Goal: Information Seeking & Learning: Check status

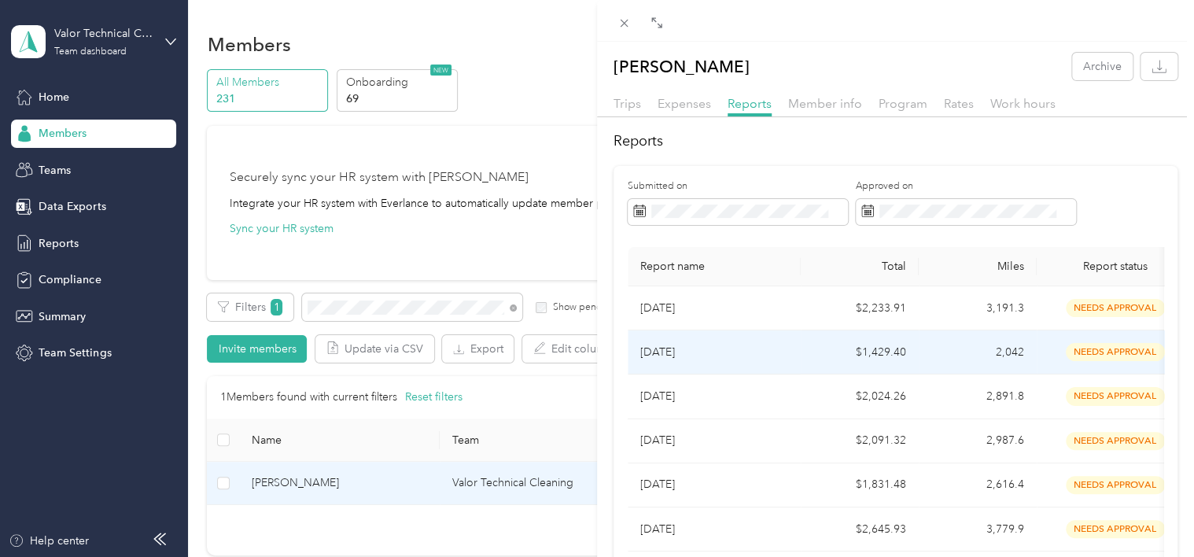
click at [700, 349] on p "[DATE]" at bounding box center [714, 352] width 148 height 17
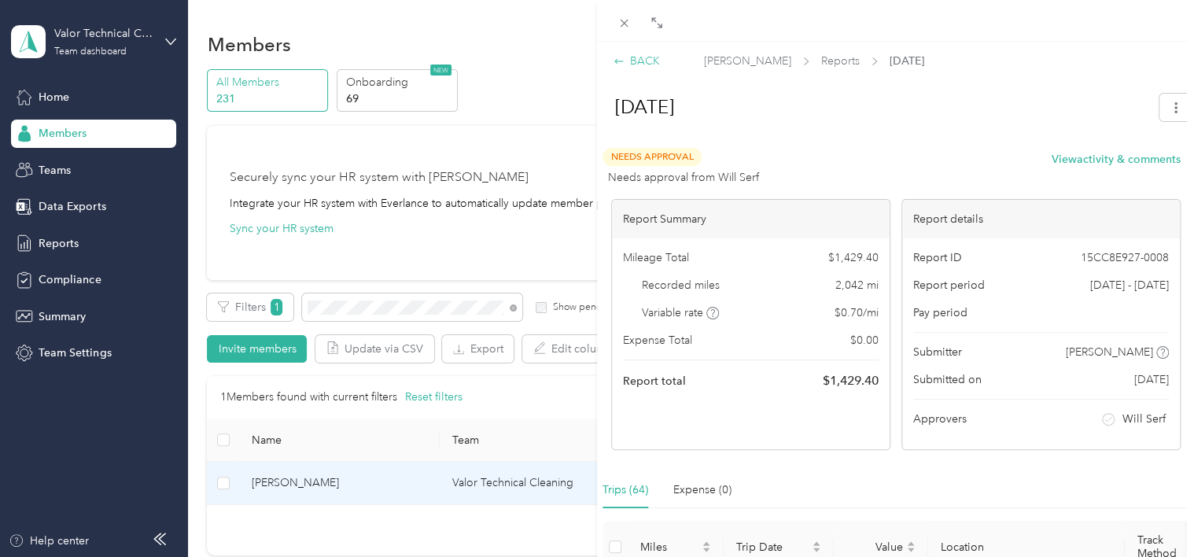
click at [624, 63] on icon at bounding box center [618, 61] width 11 height 11
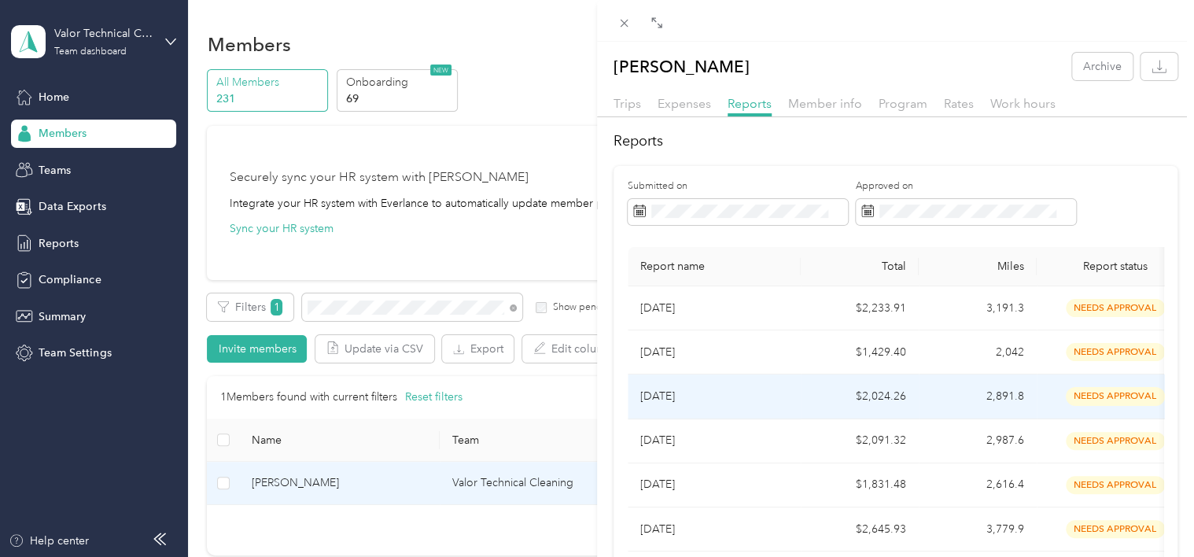
click at [667, 399] on p "[DATE]" at bounding box center [714, 396] width 148 height 17
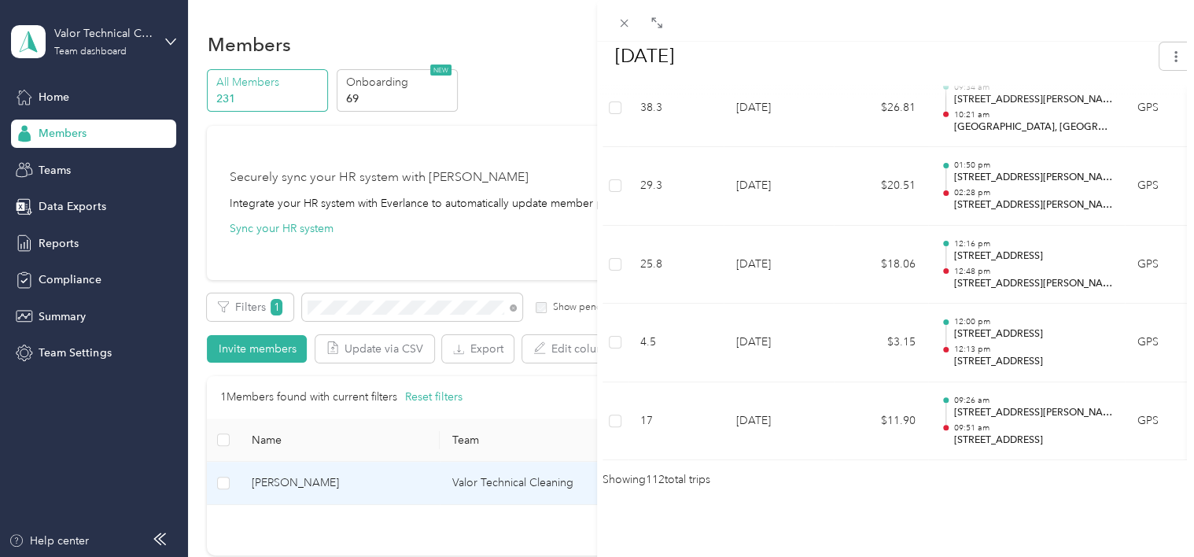
scroll to position [8811, 0]
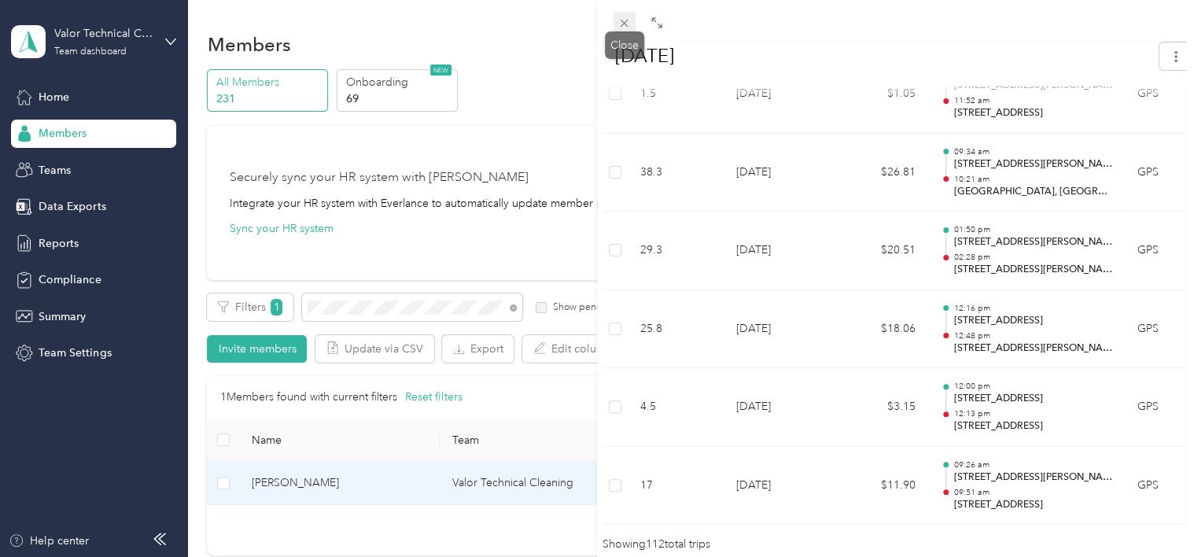
click at [625, 22] on icon at bounding box center [624, 24] width 8 height 8
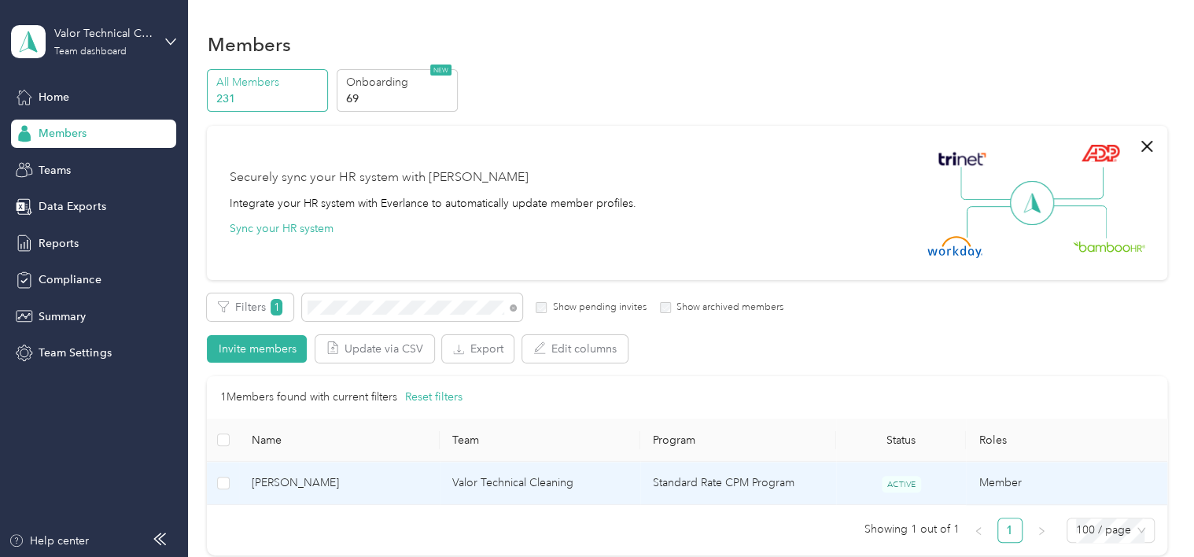
click at [561, 488] on td "Valor Technical Cleaning" at bounding box center [540, 483] width 201 height 43
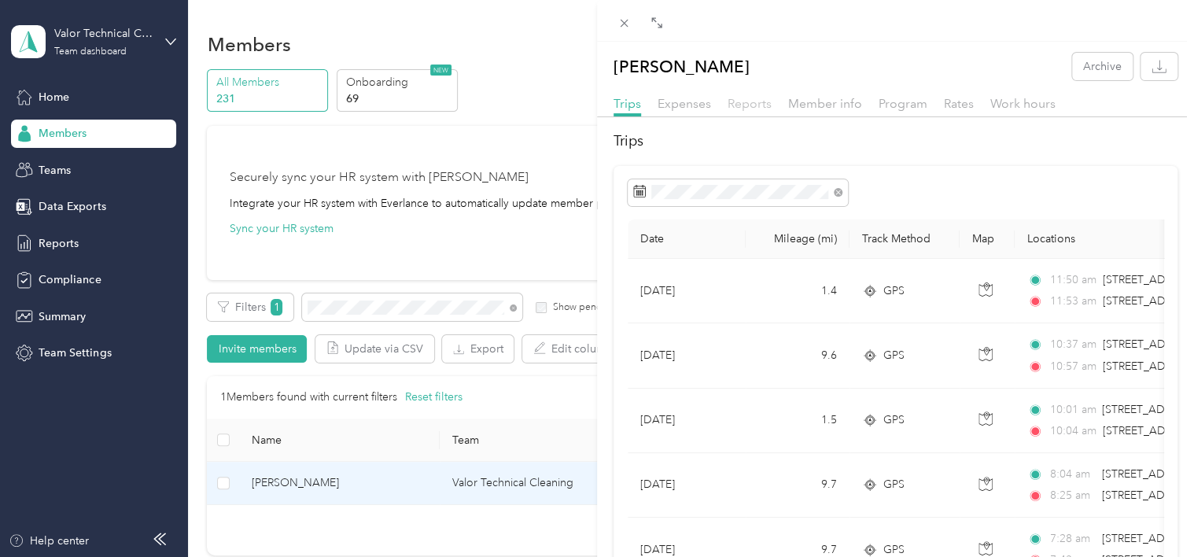
click at [744, 104] on span "Reports" at bounding box center [749, 103] width 44 height 15
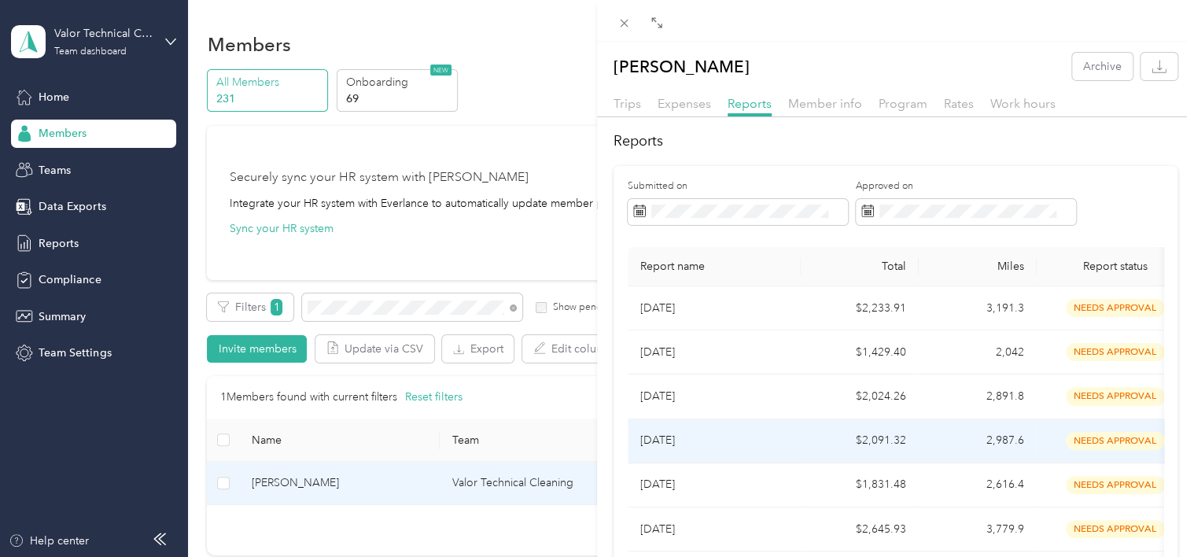
click at [686, 446] on p "[DATE]" at bounding box center [714, 440] width 148 height 17
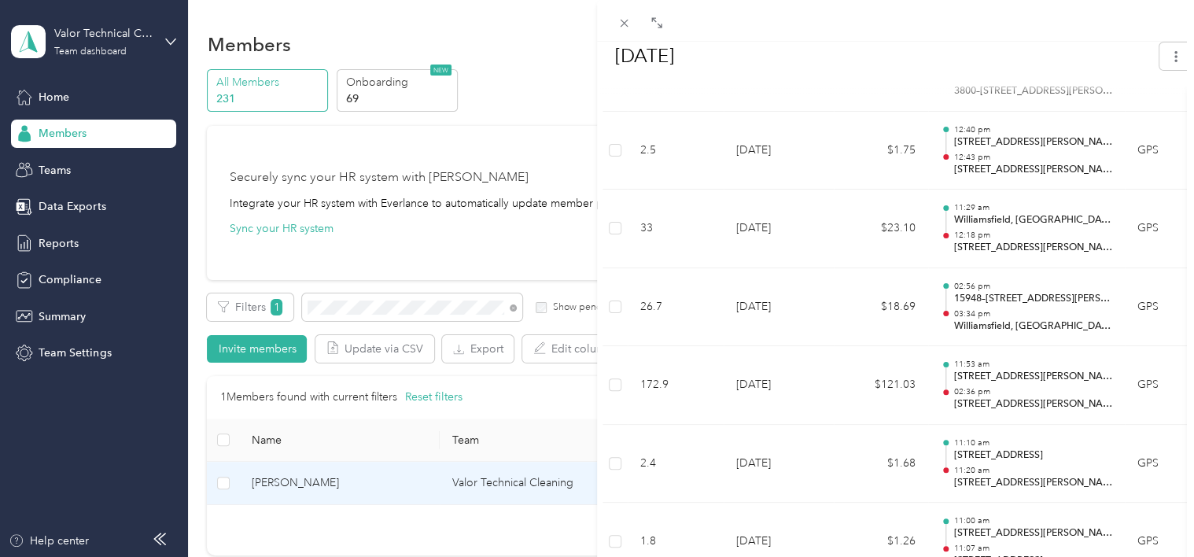
scroll to position [5834, 0]
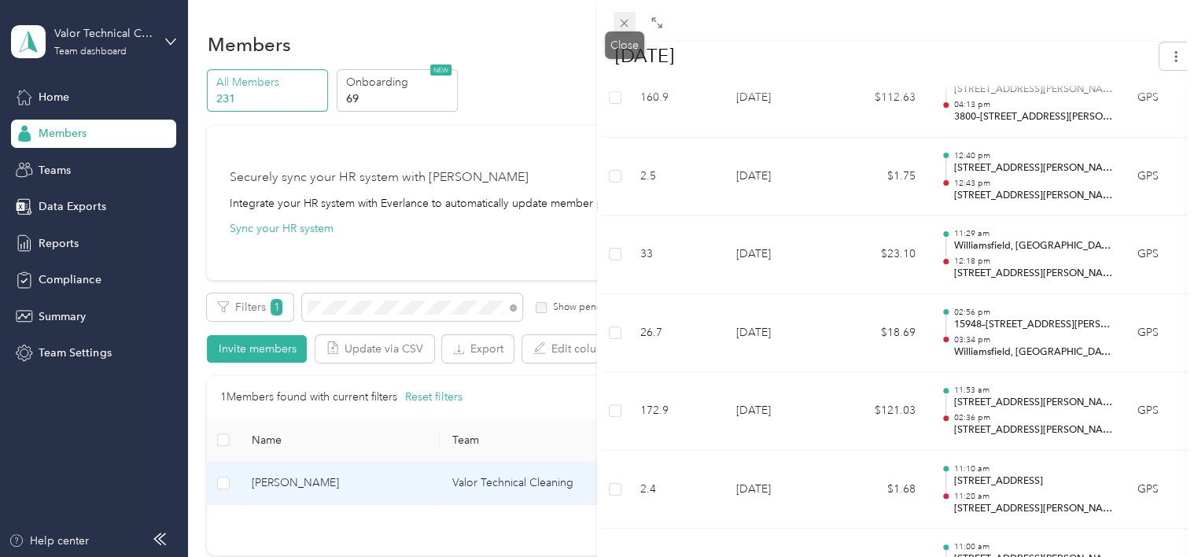
click at [627, 21] on icon at bounding box center [623, 23] width 13 height 13
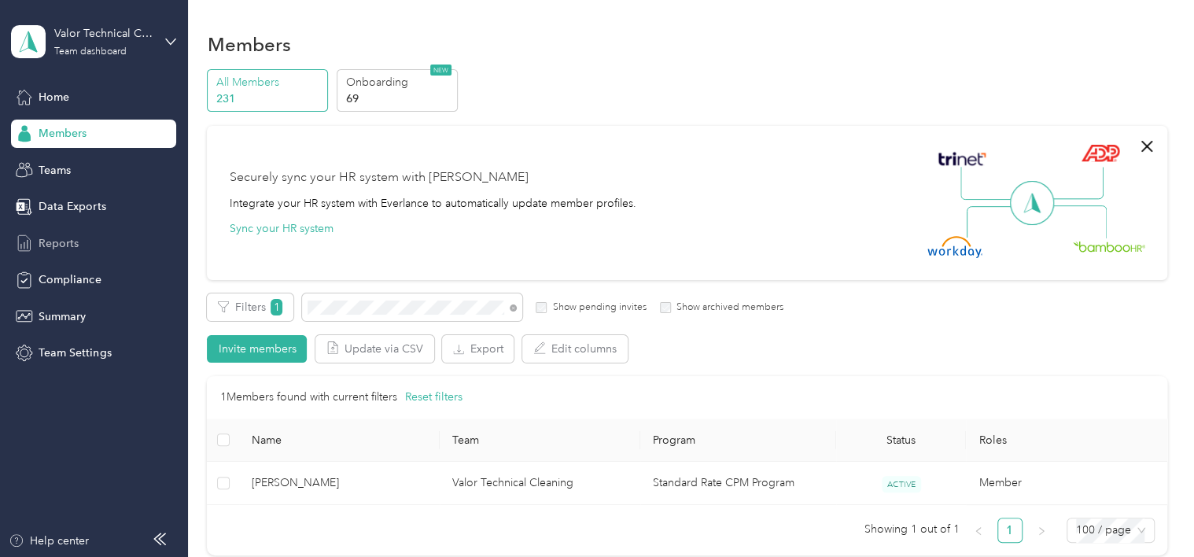
click at [72, 236] on span "Reports" at bounding box center [59, 243] width 40 height 17
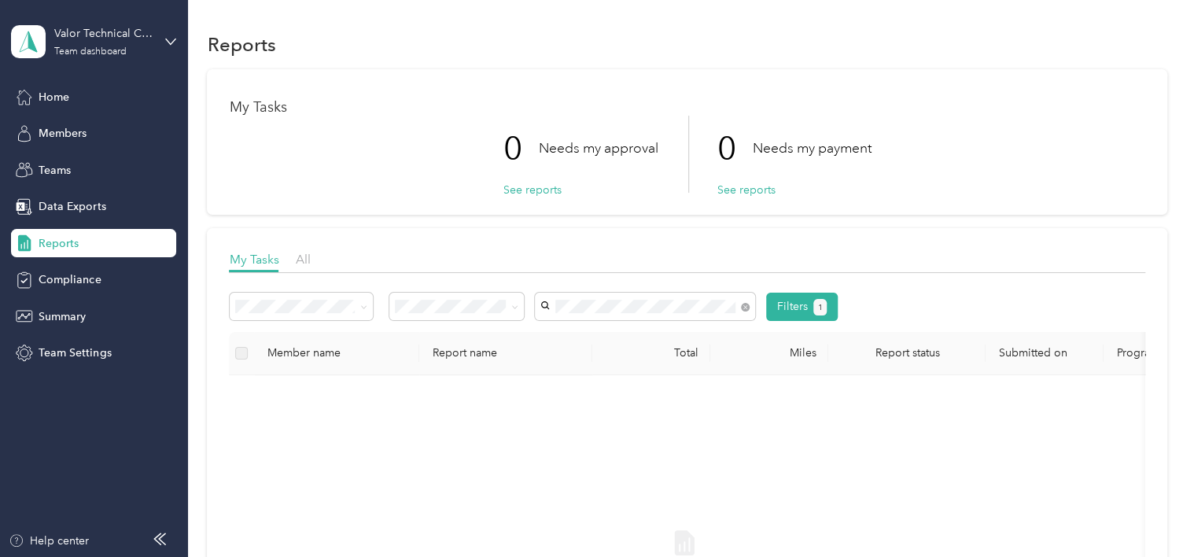
click at [625, 330] on span "[PERSON_NAME]" at bounding box center [589, 331] width 87 height 13
click at [793, 310] on button "Filters 1" at bounding box center [802, 307] width 72 height 28
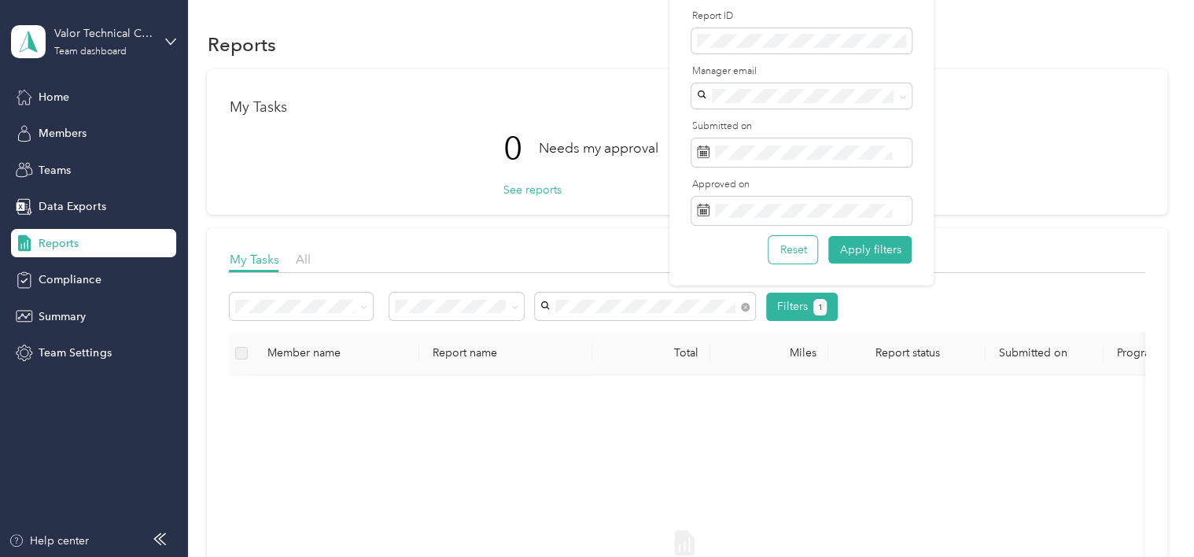
click at [788, 245] on button "Reset" at bounding box center [792, 250] width 49 height 28
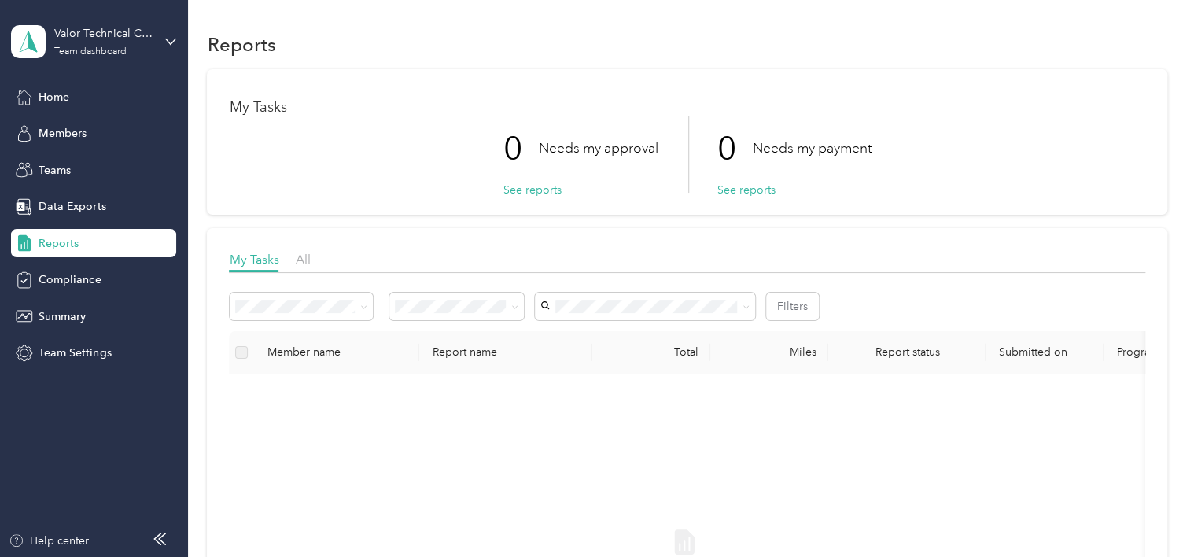
click at [63, 137] on span "Members" at bounding box center [63, 133] width 48 height 17
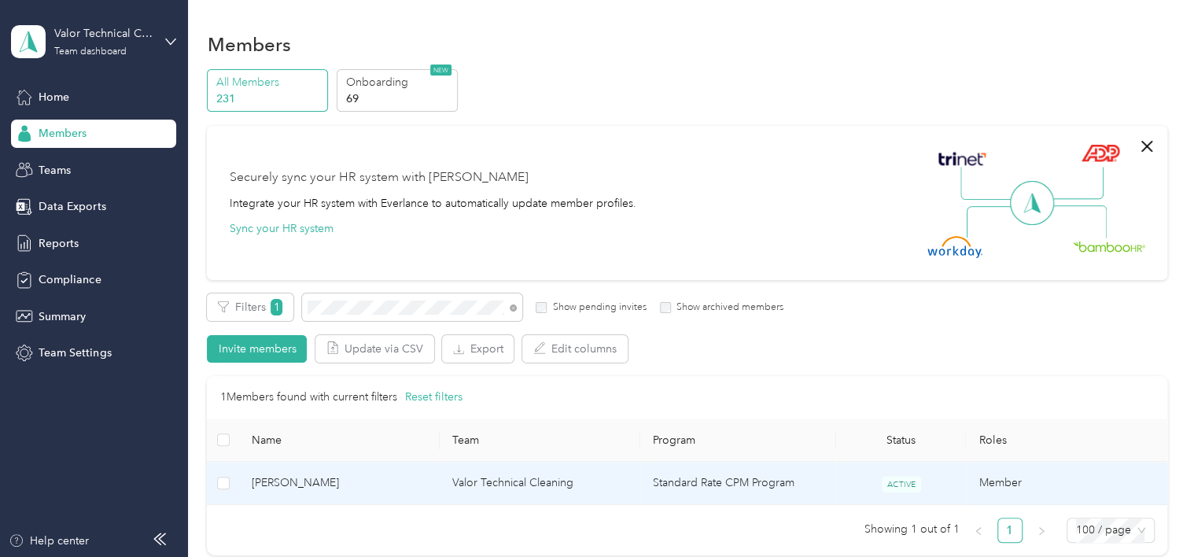
click at [577, 479] on td "Valor Technical Cleaning" at bounding box center [540, 483] width 201 height 43
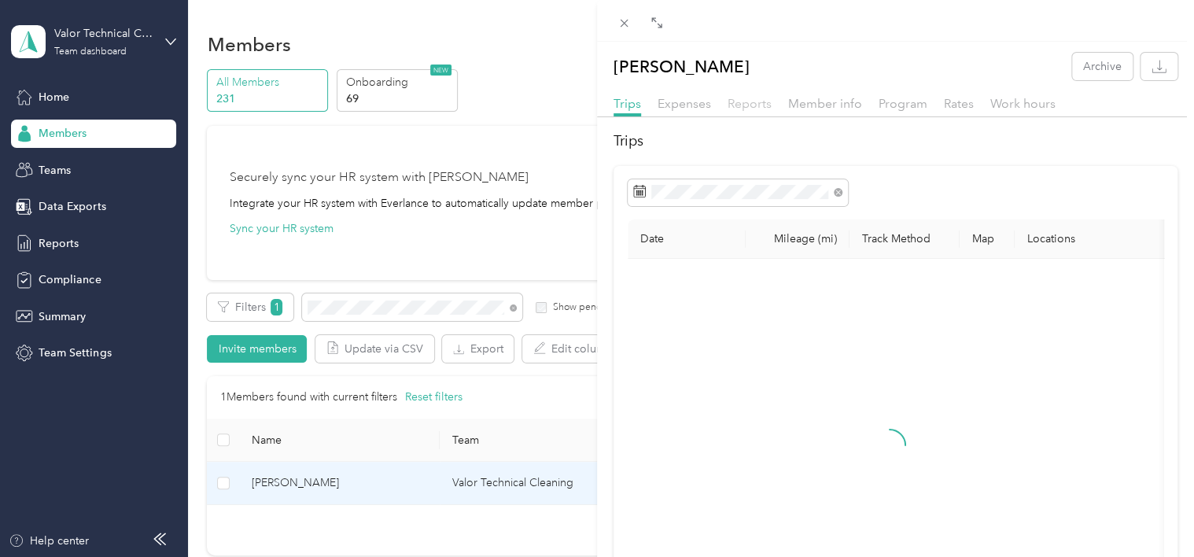
click at [749, 102] on span "Reports" at bounding box center [749, 103] width 44 height 15
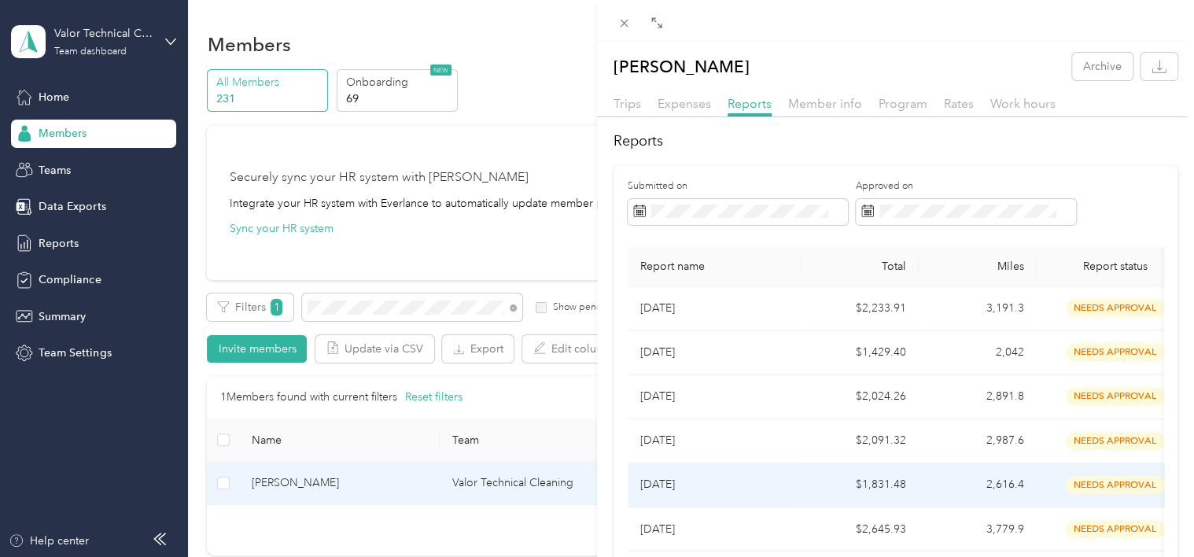
click at [672, 487] on p "[DATE]" at bounding box center [714, 484] width 148 height 17
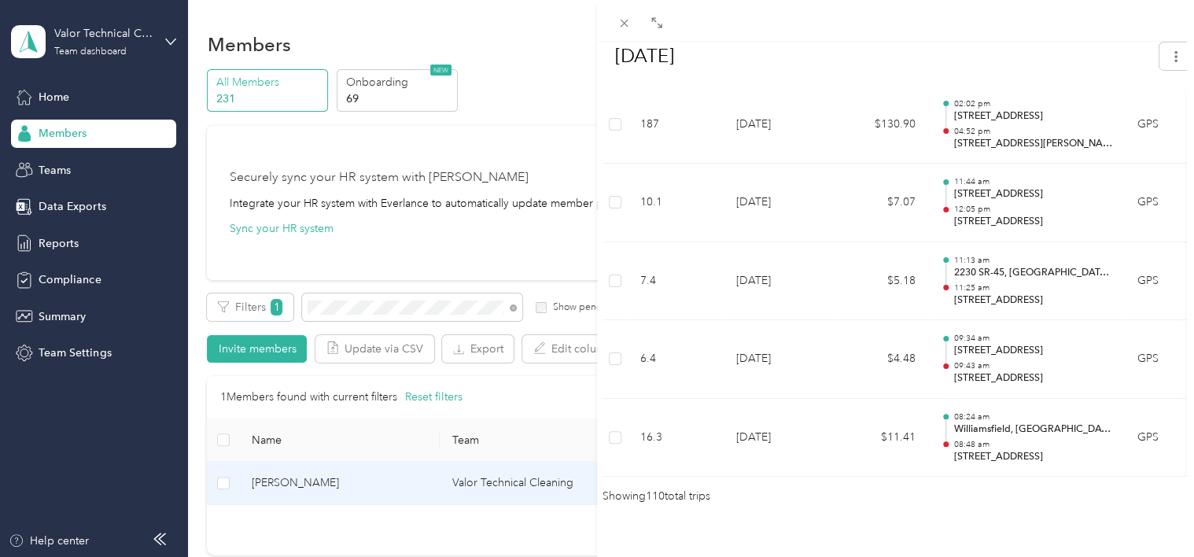
scroll to position [8725, 0]
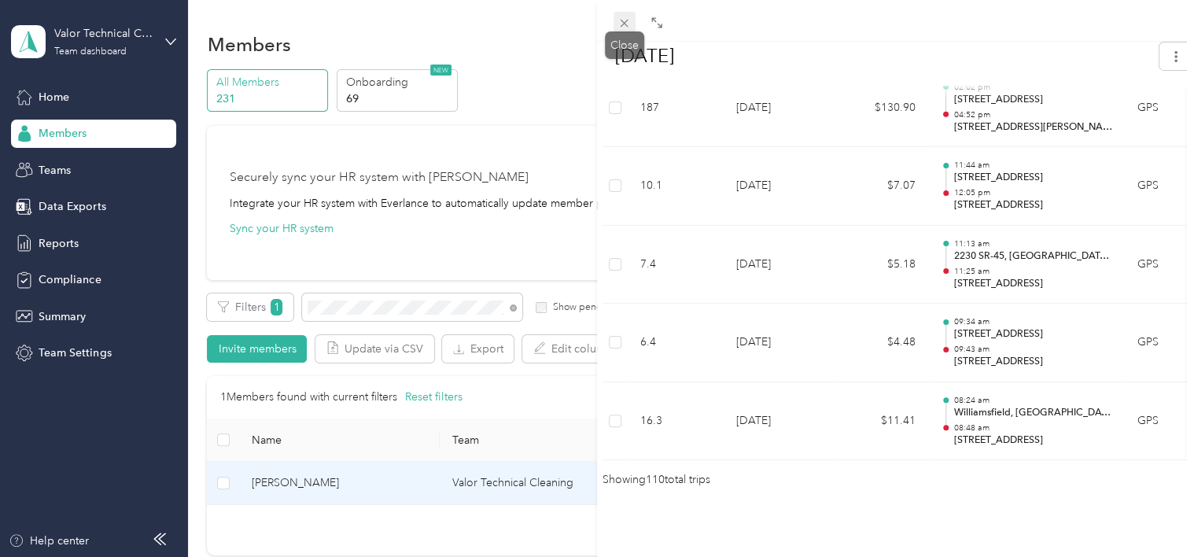
click at [624, 16] on span at bounding box center [624, 23] width 22 height 22
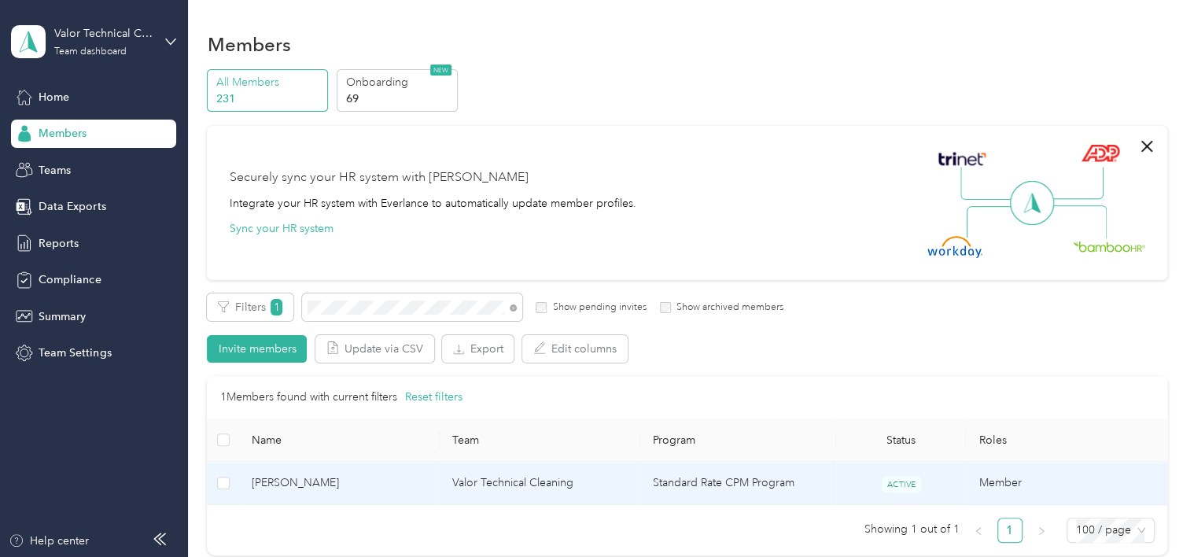
click at [620, 484] on td "Valor Technical Cleaning" at bounding box center [540, 483] width 201 height 43
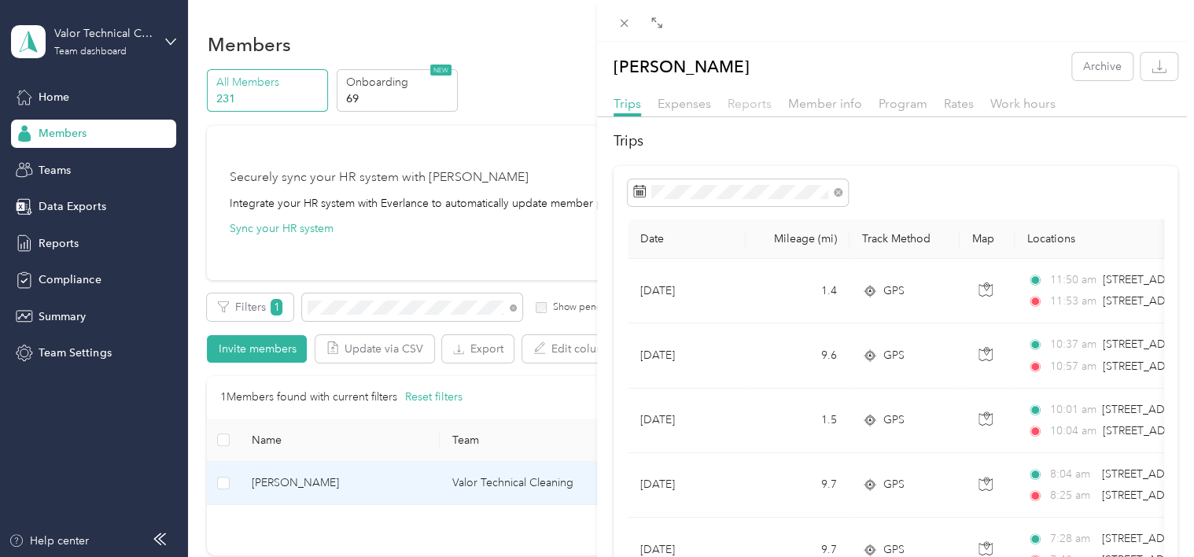
click at [751, 101] on span "Reports" at bounding box center [749, 103] width 44 height 15
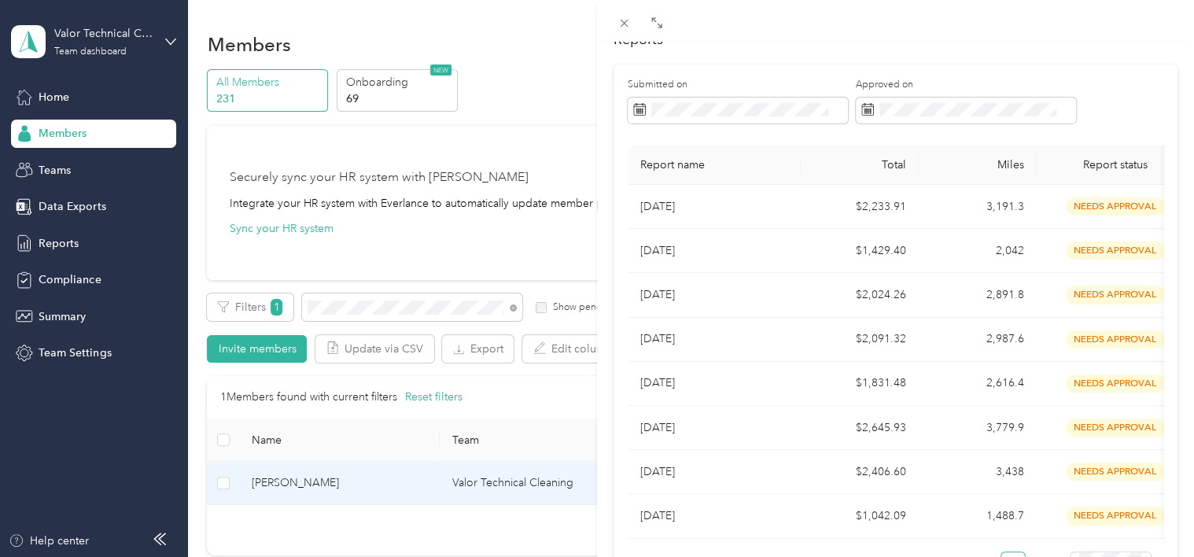
scroll to position [110, 0]
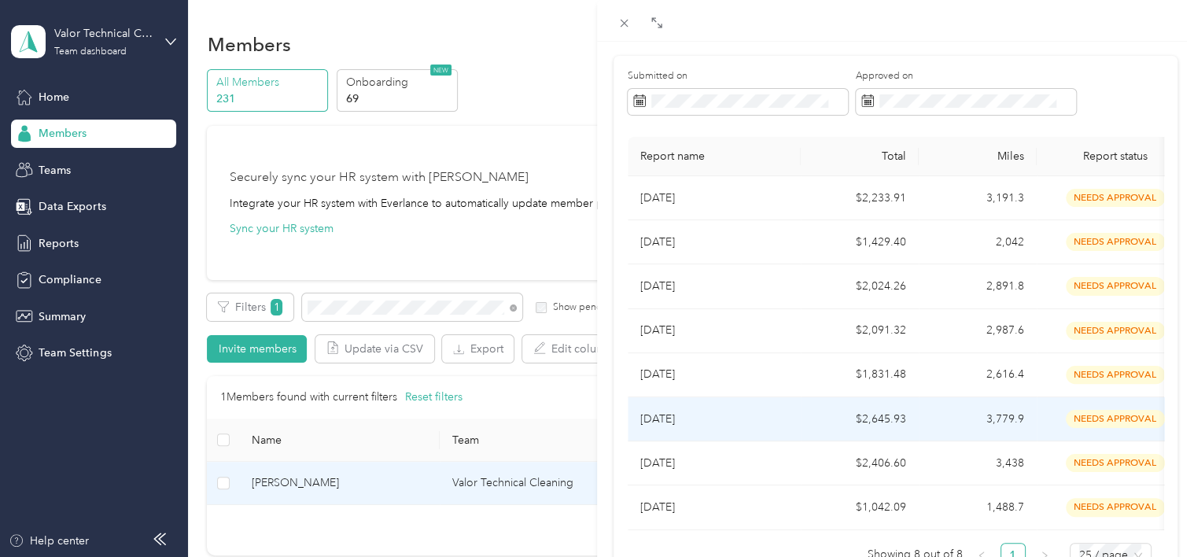
click at [673, 421] on p "[DATE]" at bounding box center [714, 418] width 148 height 17
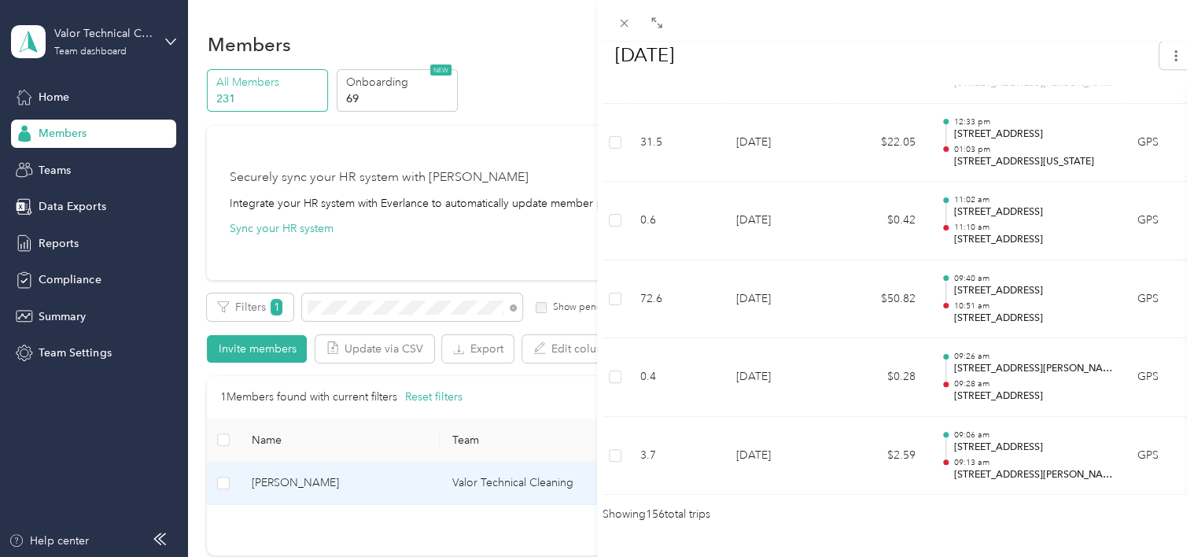
scroll to position [12317, 0]
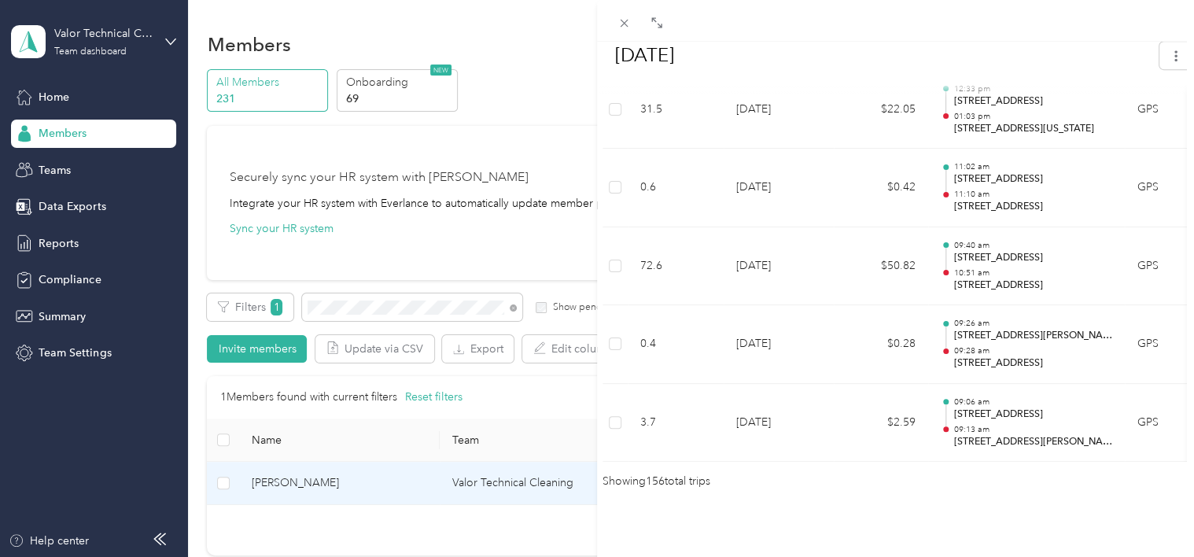
click at [532, 484] on div "BACK [PERSON_NAME] Reports [DATE] [DATE] Needs Approval Needs approval from Wil…" at bounding box center [597, 278] width 1194 height 557
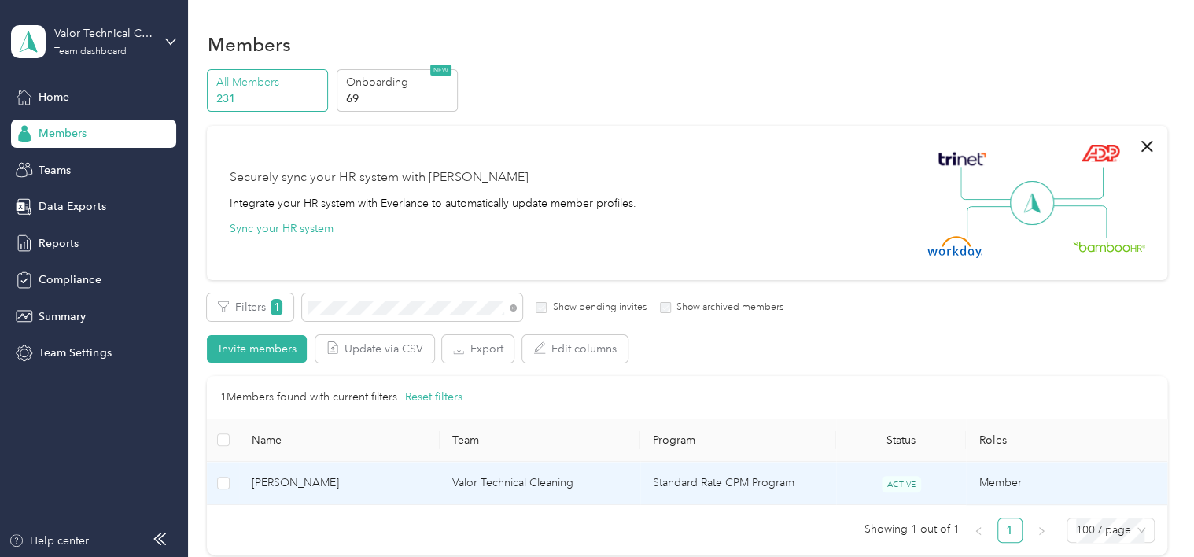
click at [601, 476] on td "Valor Technical Cleaning" at bounding box center [540, 483] width 201 height 43
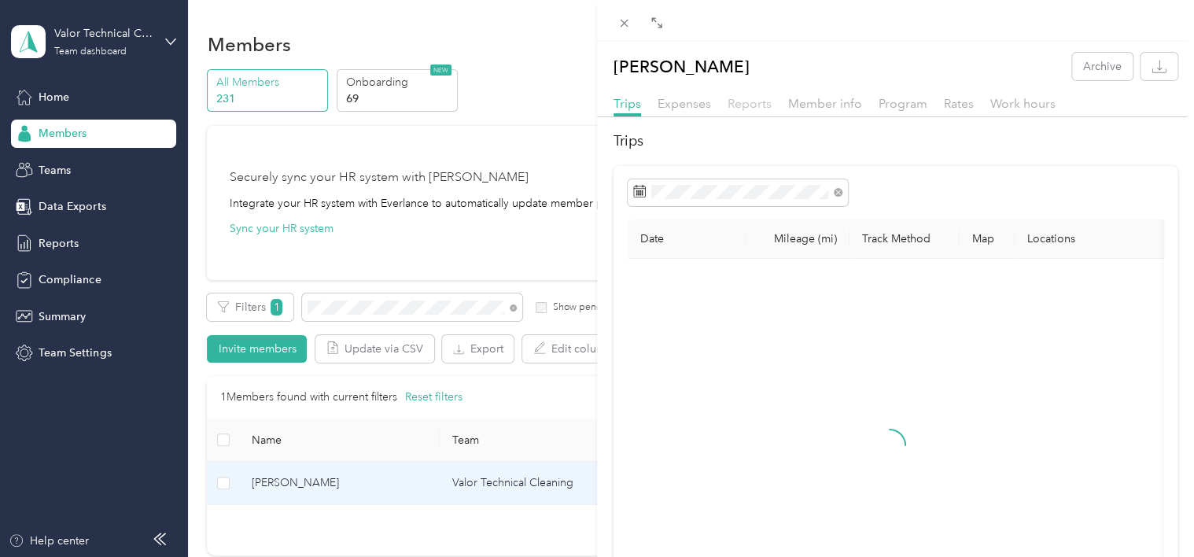
click at [749, 105] on span "Reports" at bounding box center [749, 103] width 44 height 15
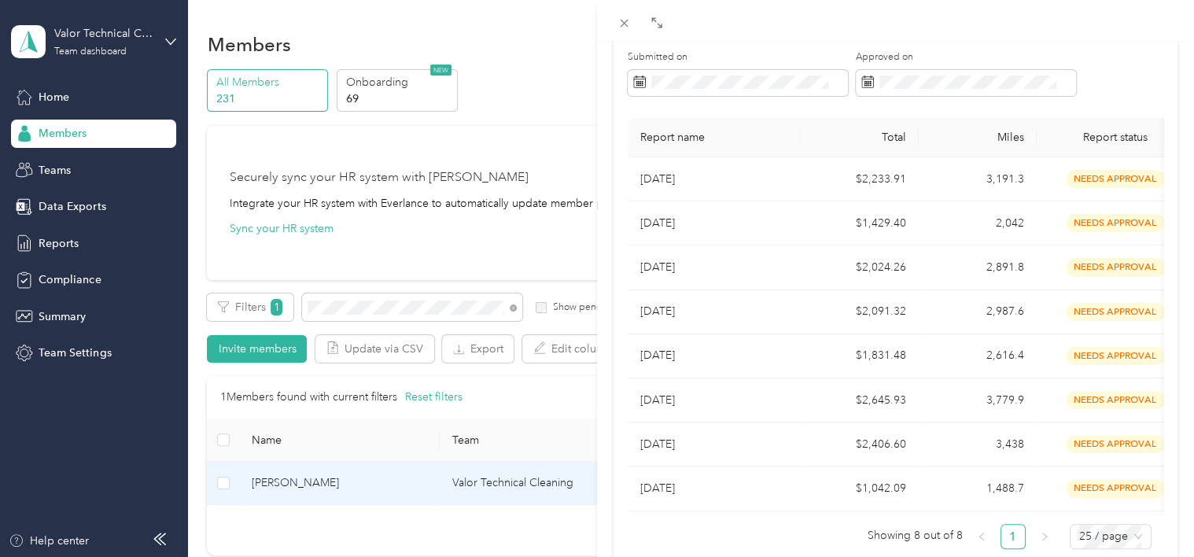
scroll to position [131, 0]
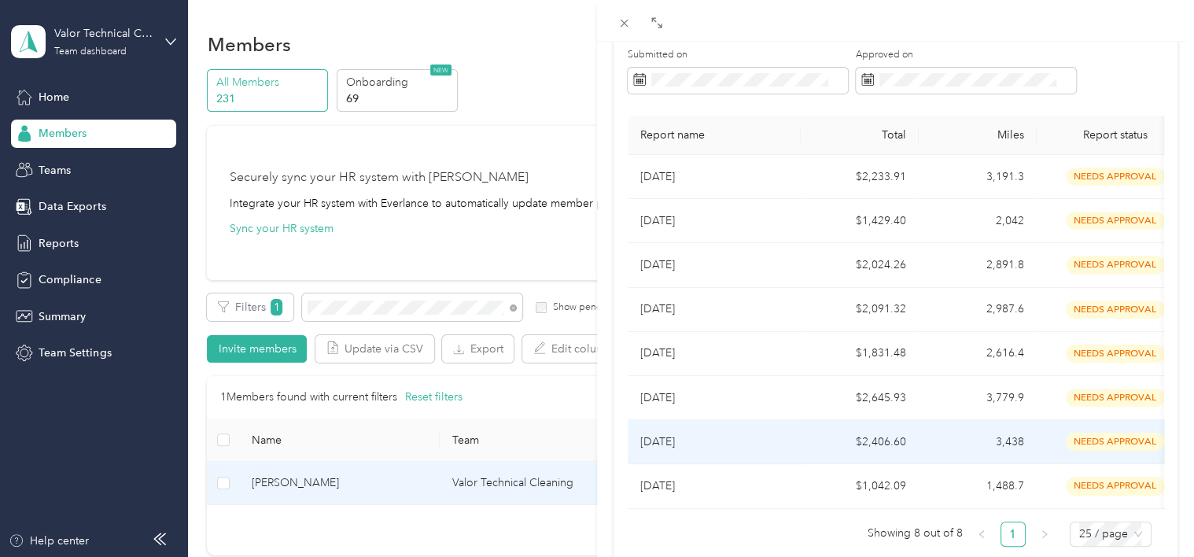
click at [725, 451] on td "[DATE]" at bounding box center [713, 442] width 173 height 44
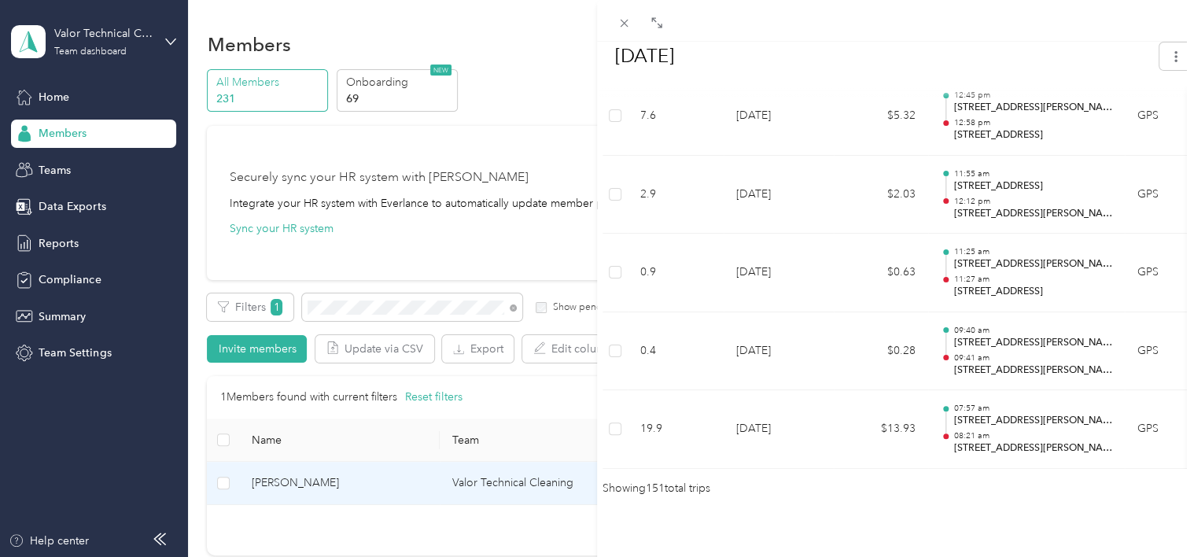
scroll to position [11926, 0]
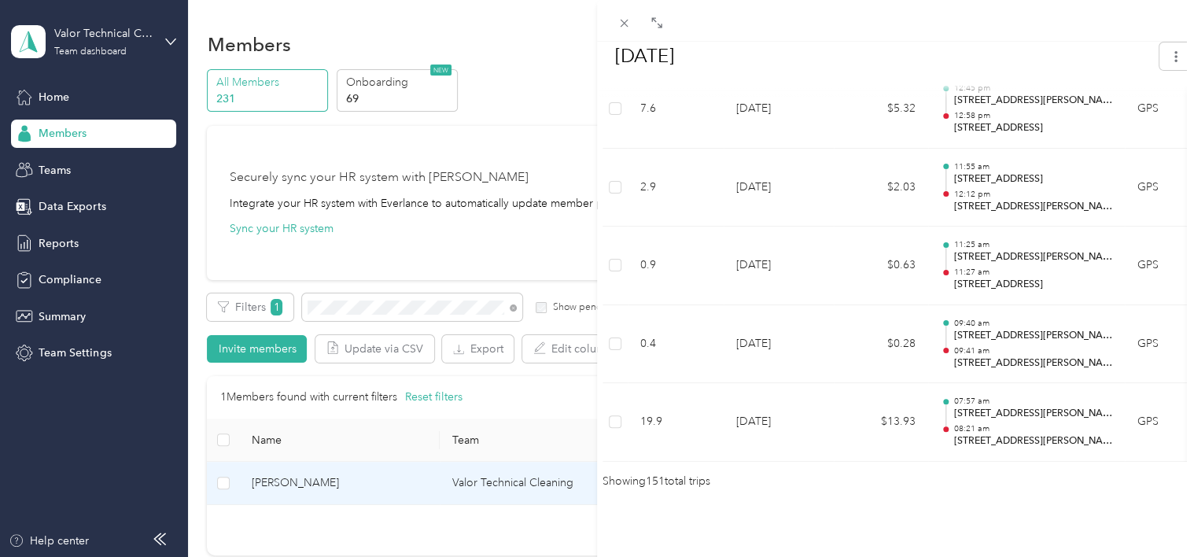
click at [532, 235] on div "BACK [PERSON_NAME] Reports [DATE] [DATE] Needs Approval Needs approval from Wil…" at bounding box center [597, 278] width 1194 height 557
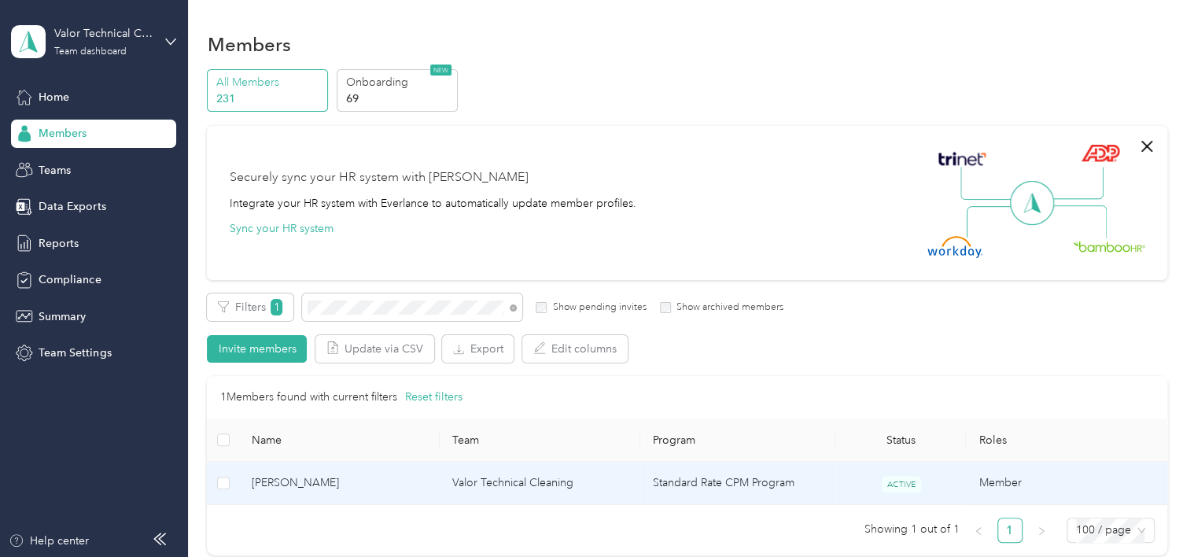
click at [623, 489] on td "Valor Technical Cleaning" at bounding box center [540, 483] width 201 height 43
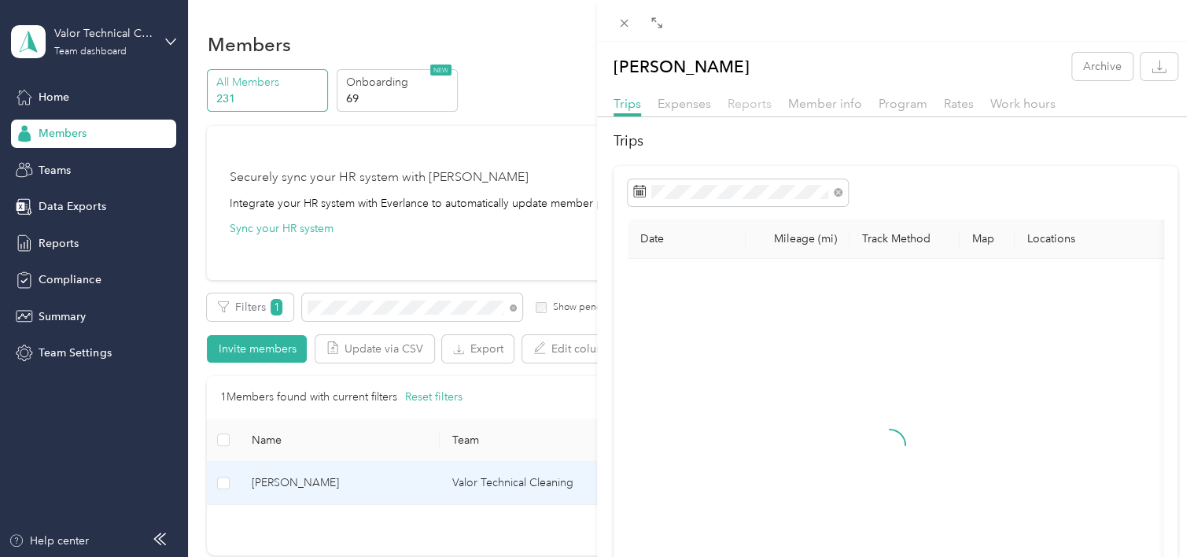
click at [752, 107] on span "Reports" at bounding box center [749, 103] width 44 height 15
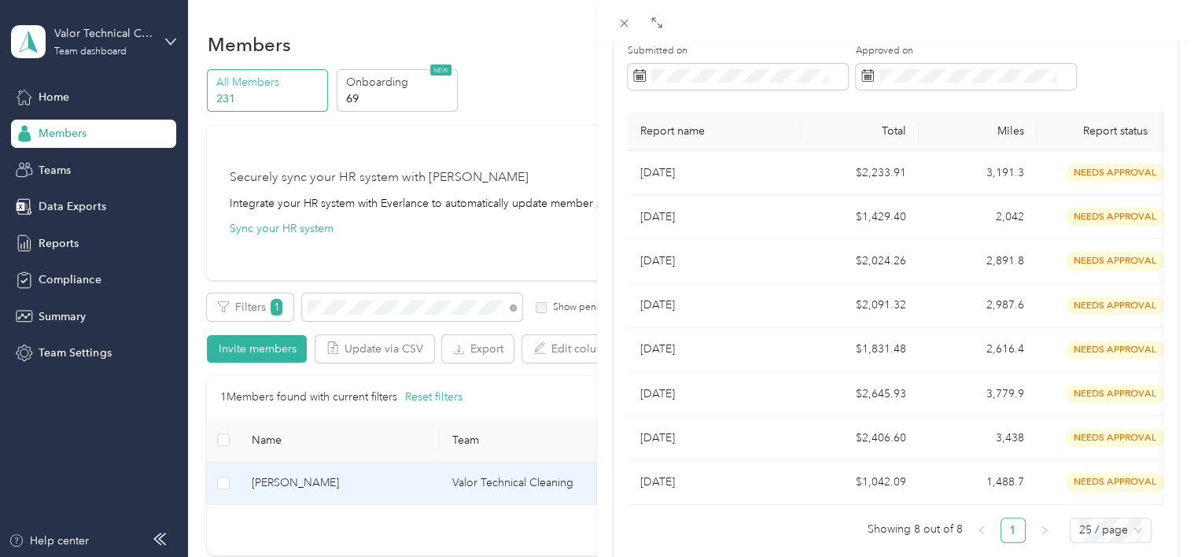
scroll to position [137, 0]
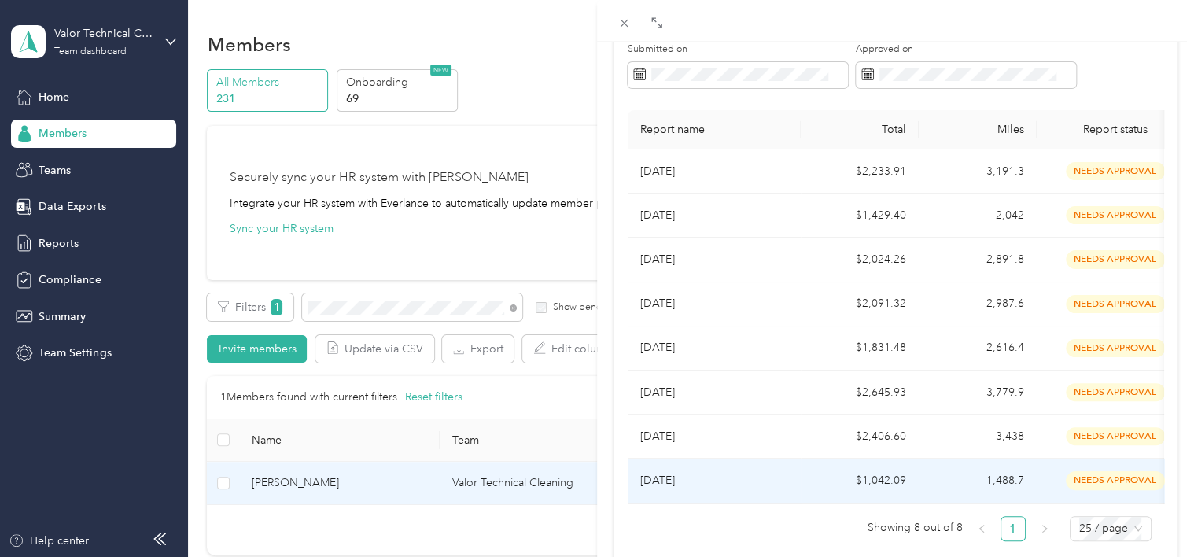
click at [752, 483] on p "[DATE]" at bounding box center [714, 480] width 148 height 17
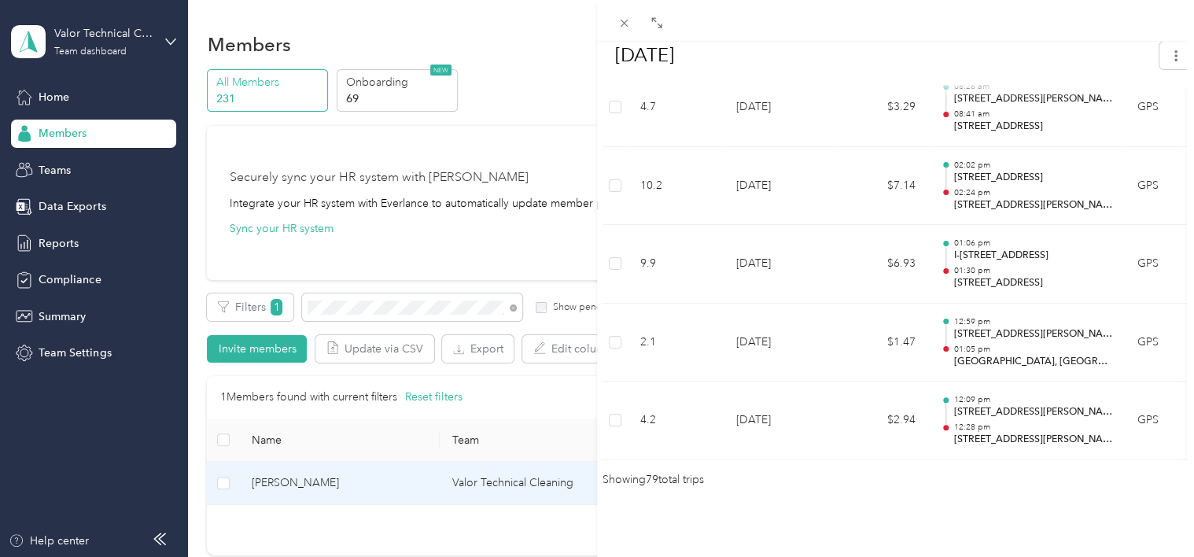
scroll to position [6304, 0]
click at [384, 313] on div "BACK [PERSON_NAME] Reports [DATE] [DATE] Needs Approval Needs approval from Wil…" at bounding box center [597, 278] width 1194 height 557
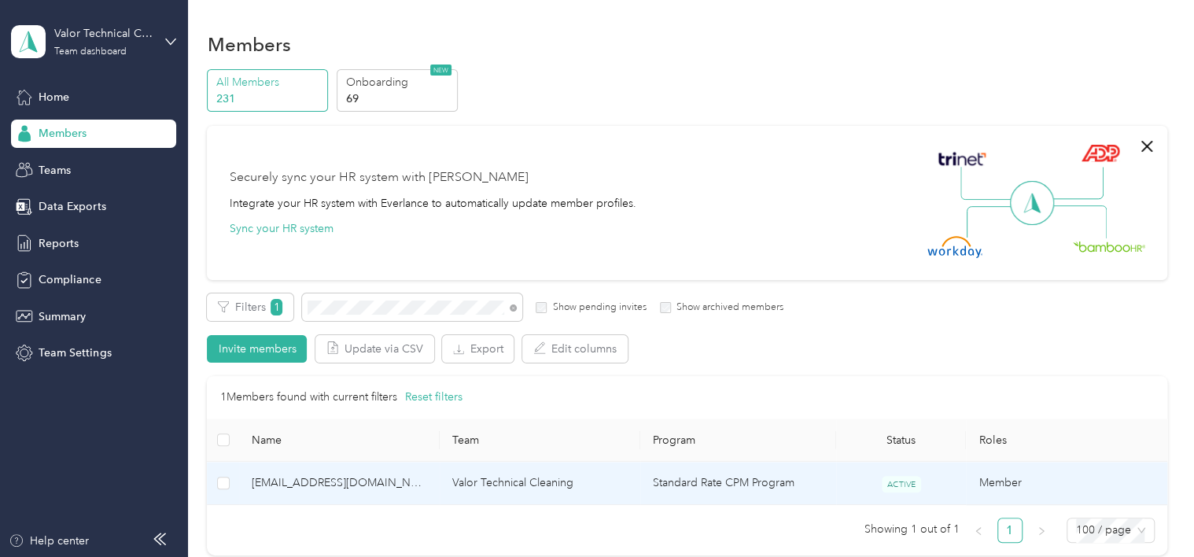
click at [627, 476] on td "Valor Technical Cleaning" at bounding box center [540, 483] width 201 height 43
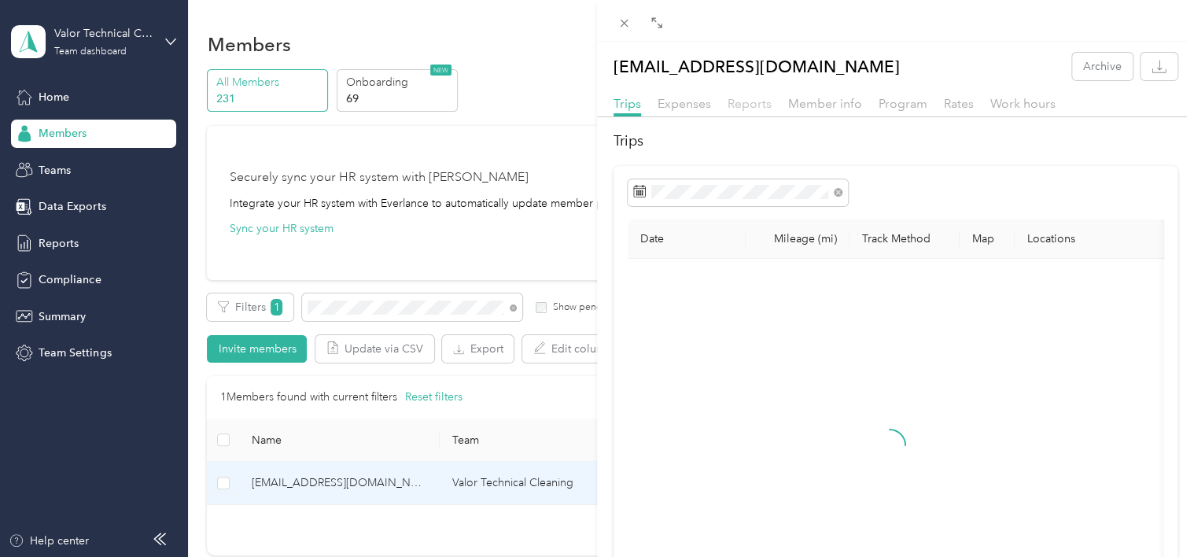
click at [755, 102] on span "Reports" at bounding box center [749, 103] width 44 height 15
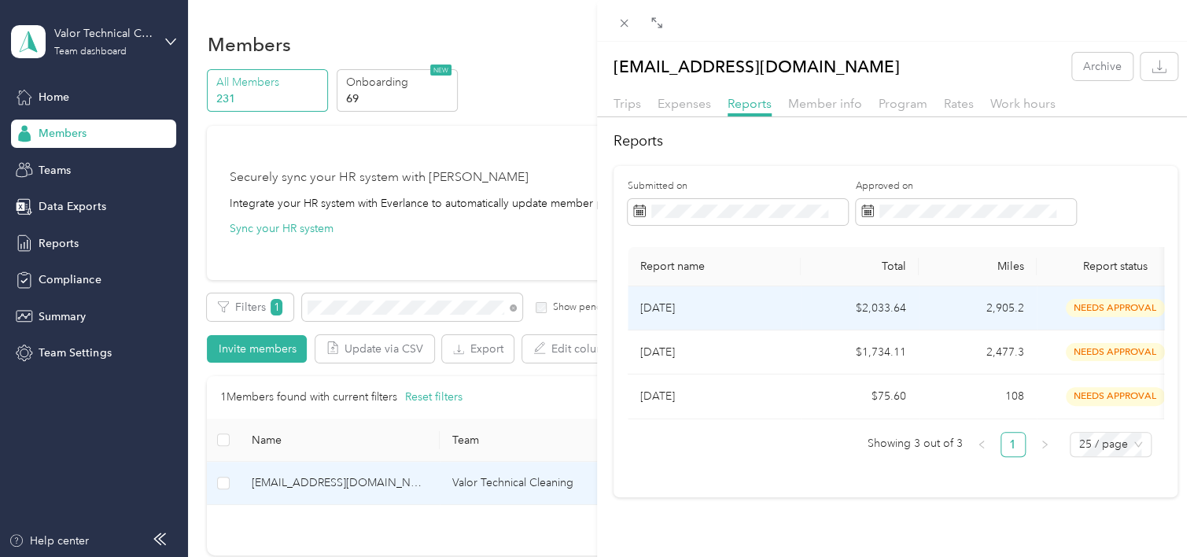
click at [716, 319] on td "[DATE]" at bounding box center [713, 308] width 173 height 44
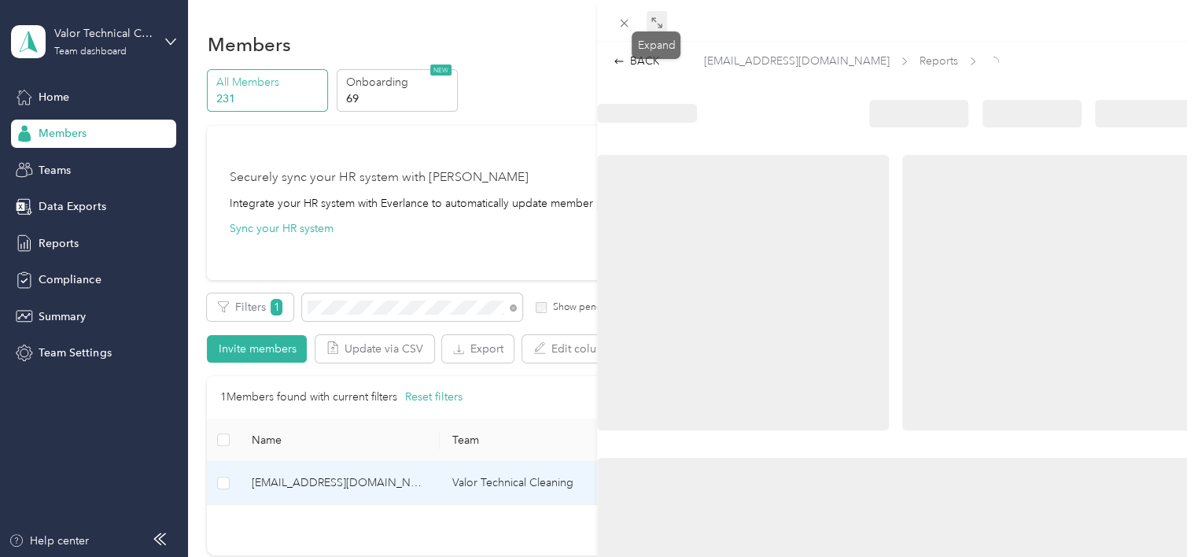
click at [658, 19] on icon at bounding box center [656, 23] width 13 height 13
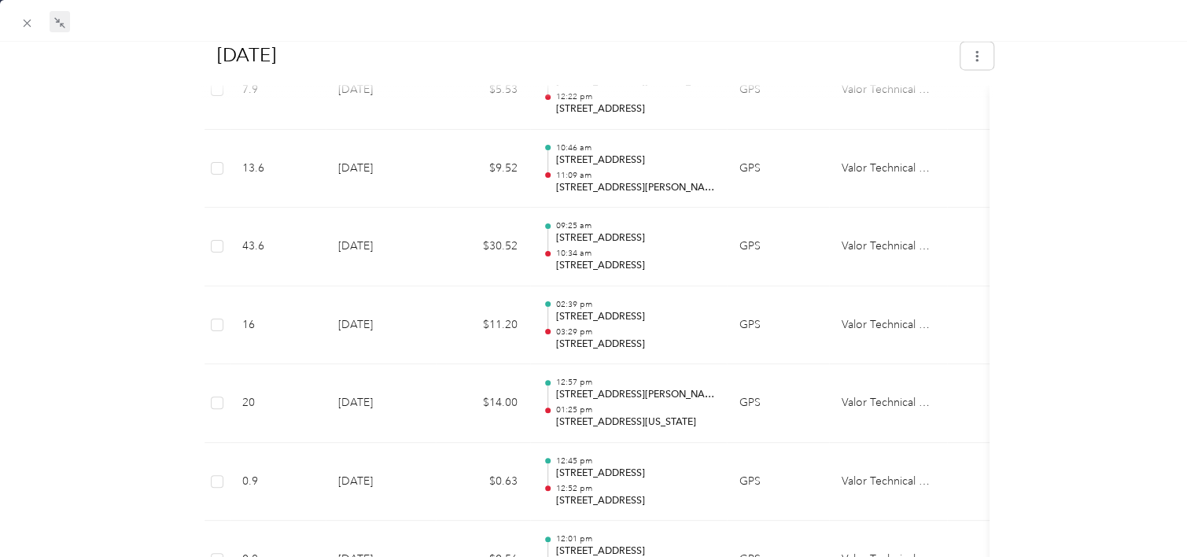
scroll to position [4292, 0]
